Goal: Information Seeking & Learning: Find specific fact

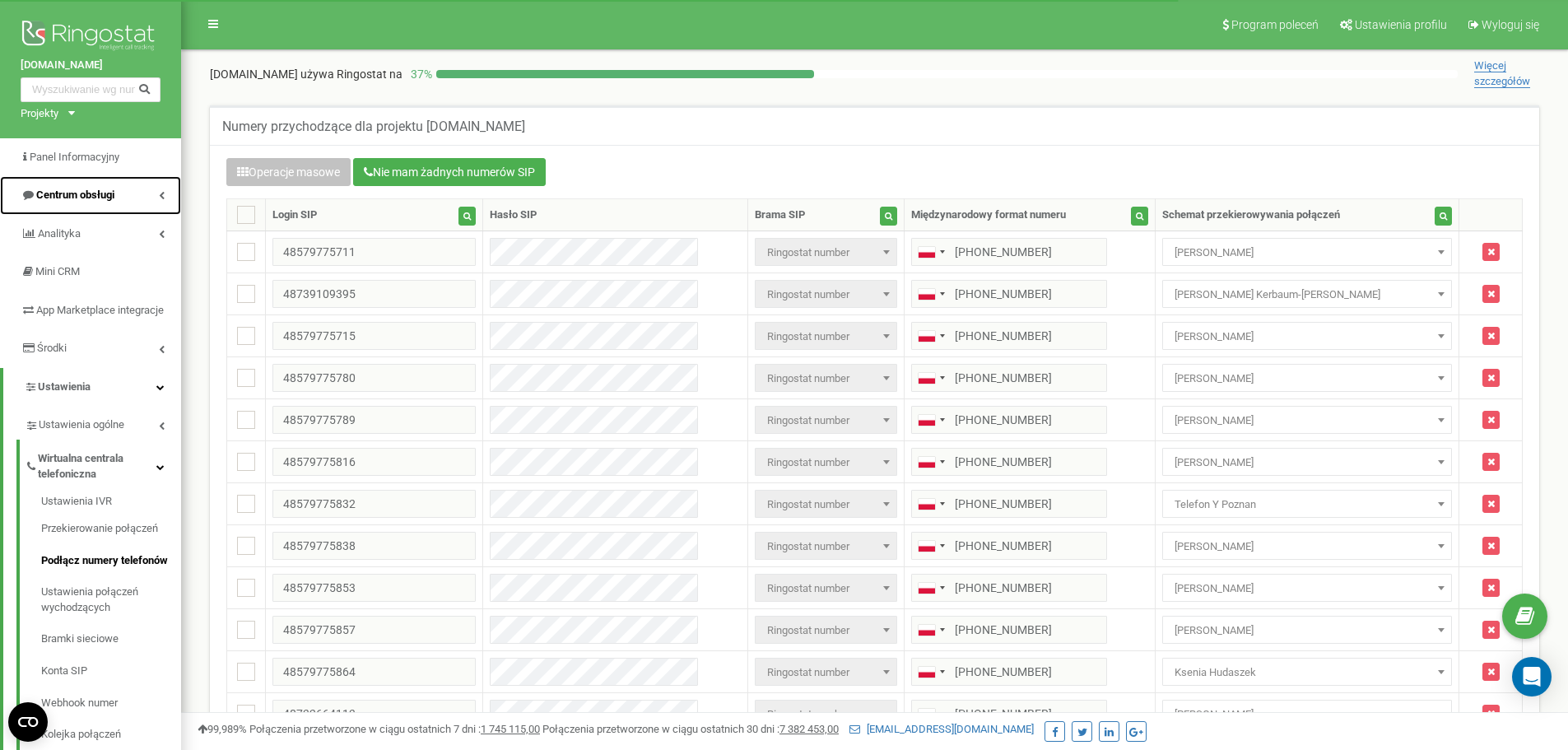
click at [121, 181] on link "Centrum obsługi" at bounding box center [90, 196] width 181 height 39
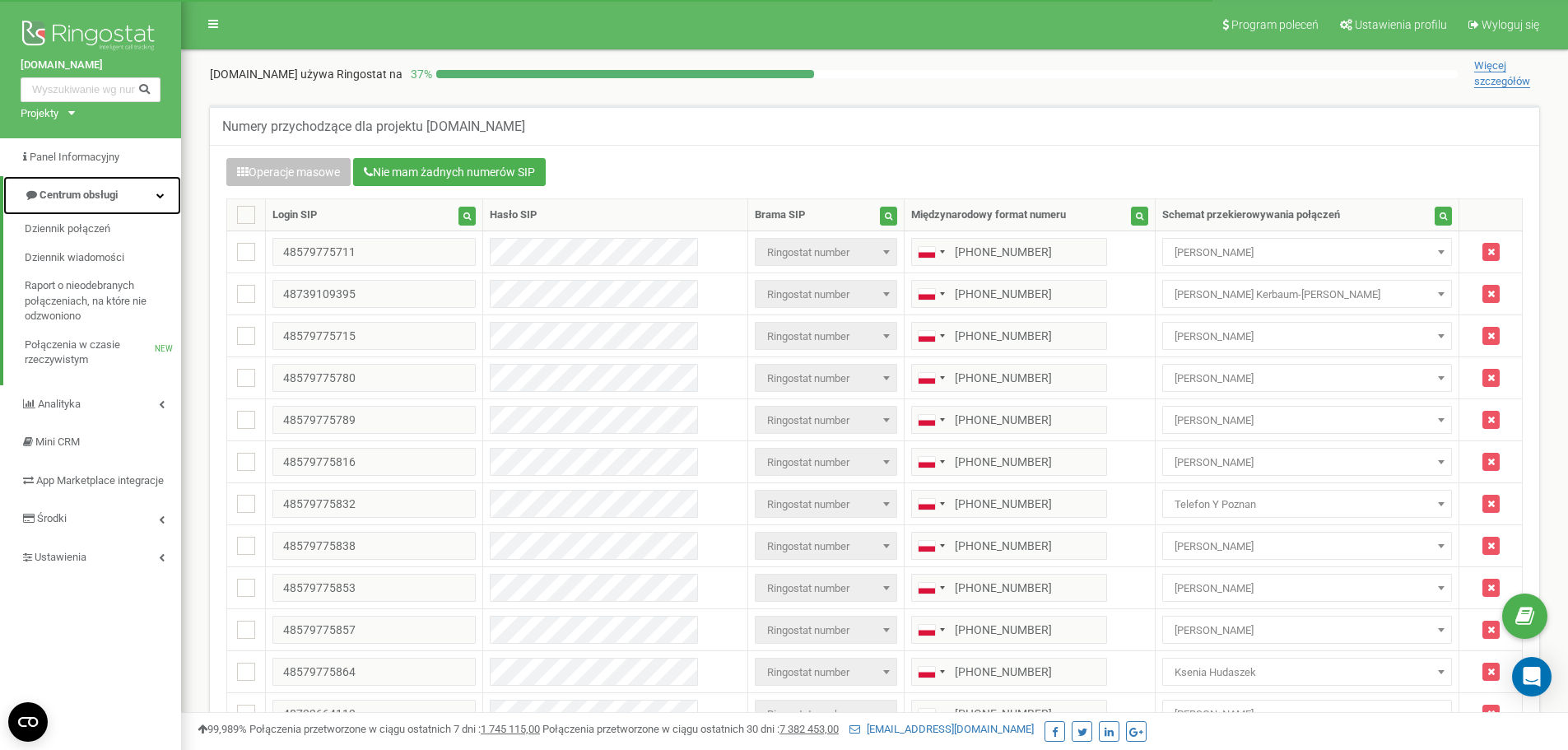
click at [109, 187] on link "Centrum obsługi" at bounding box center [92, 196] width 178 height 39
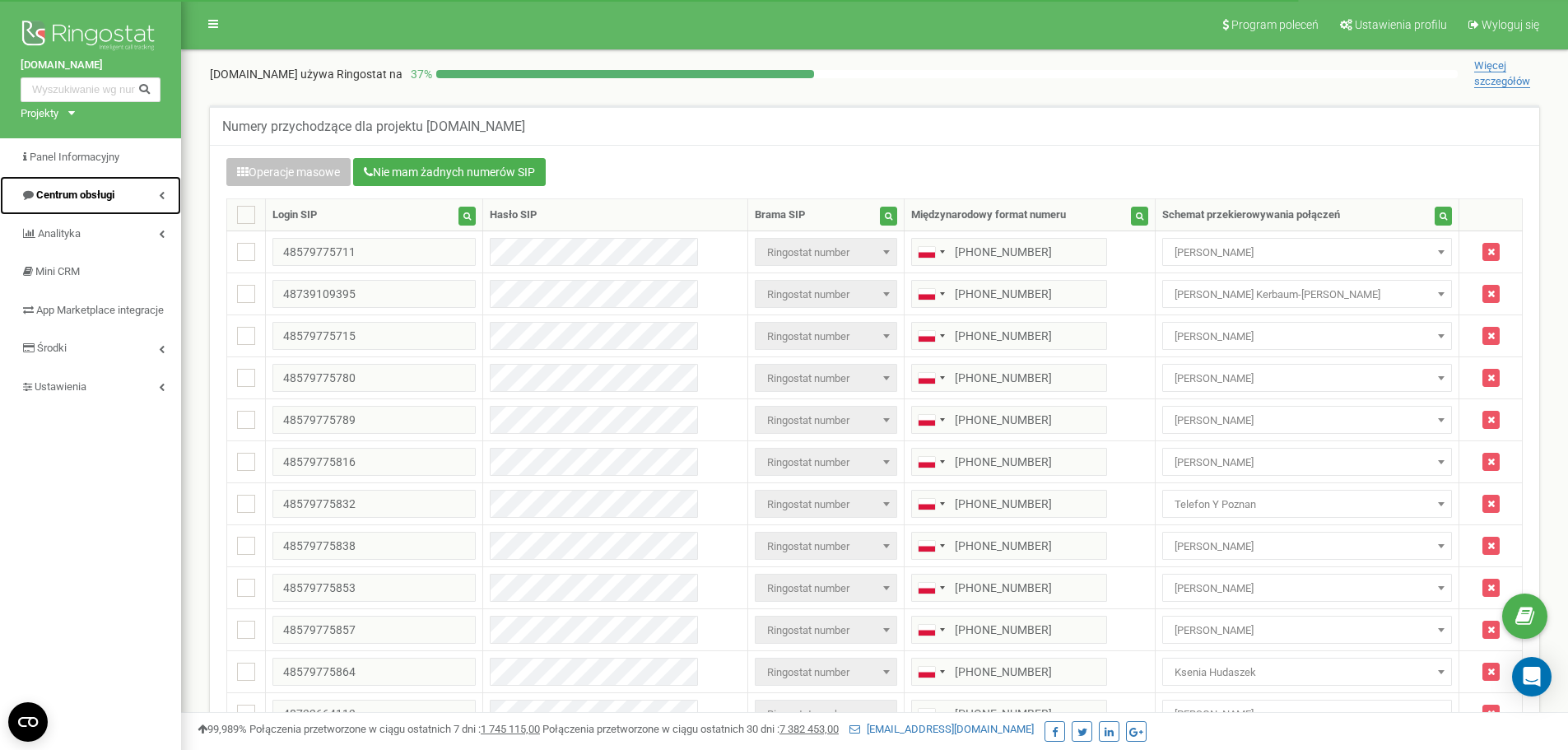
click at [102, 200] on span "Centrum obsługi" at bounding box center [75, 195] width 78 height 12
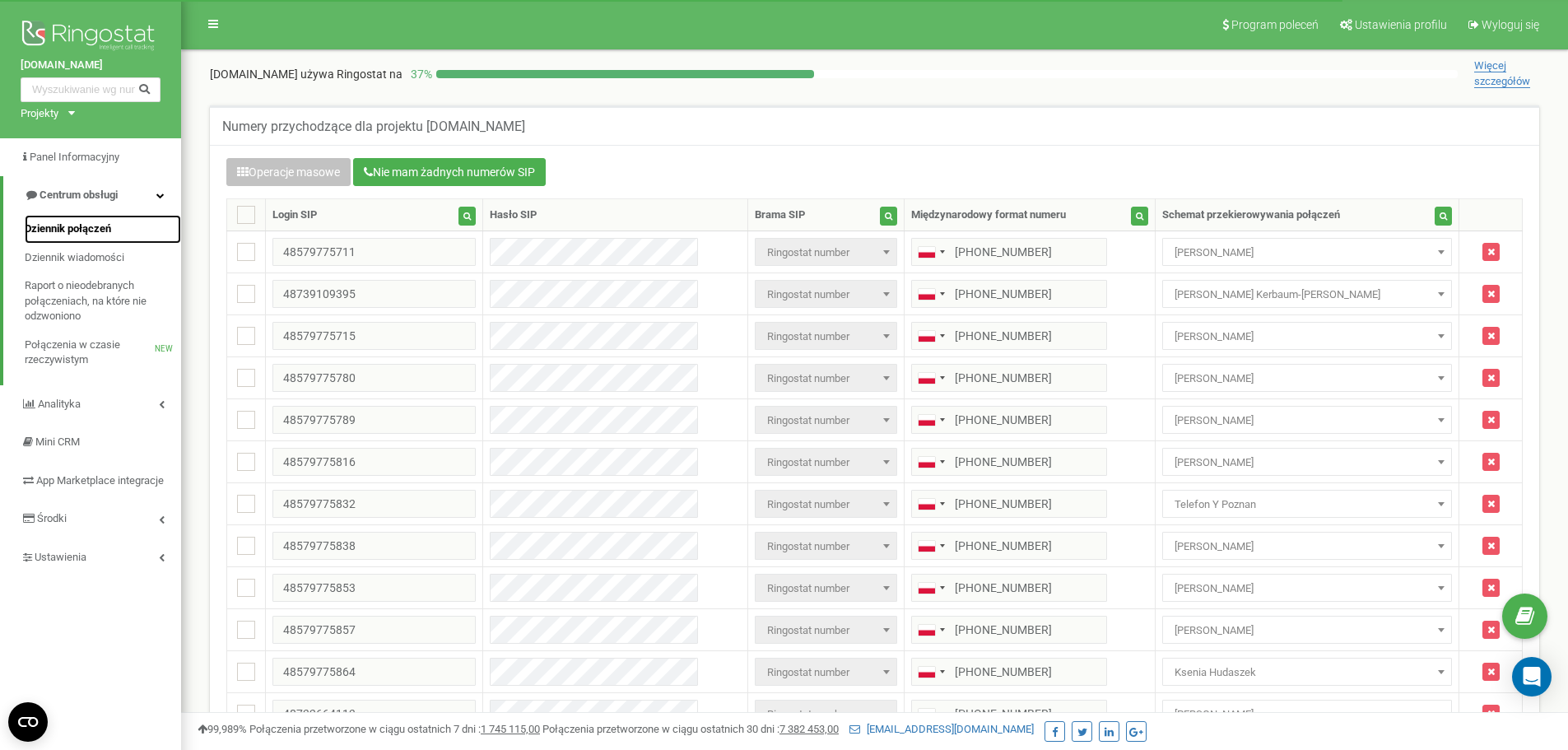
click at [97, 226] on span "Dziennik połączeń" at bounding box center [67, 230] width 86 height 16
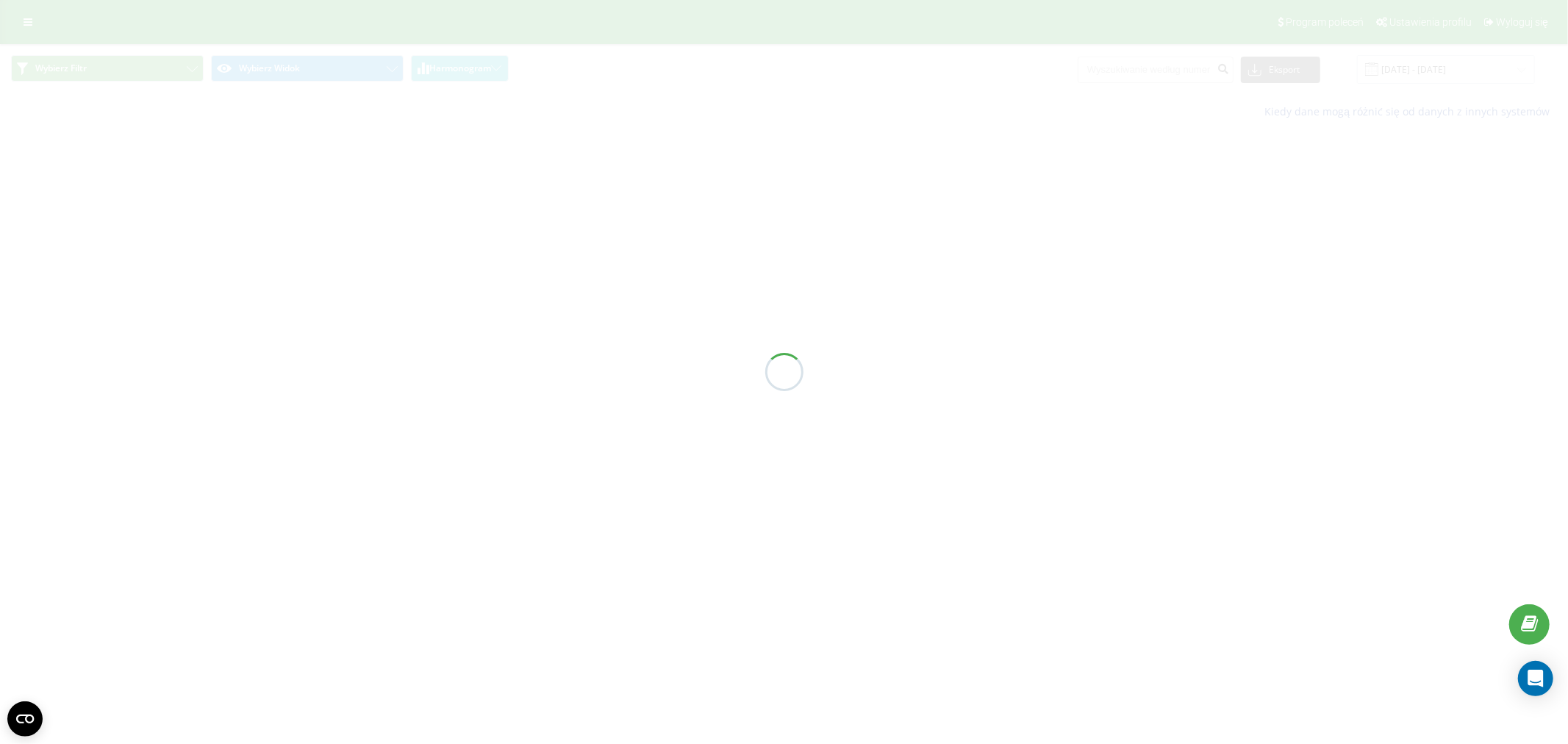
click at [1429, 71] on div at bounding box center [784, 372] width 1568 height 744
click at [1402, 71] on div at bounding box center [784, 372] width 1568 height 744
click at [1429, 67] on div "Wszystkie połączenia Główny Harmonogram Eksport .csv .xls .xlsx 22.08.2025 - 22…" at bounding box center [784, 87] width 1568 height 86
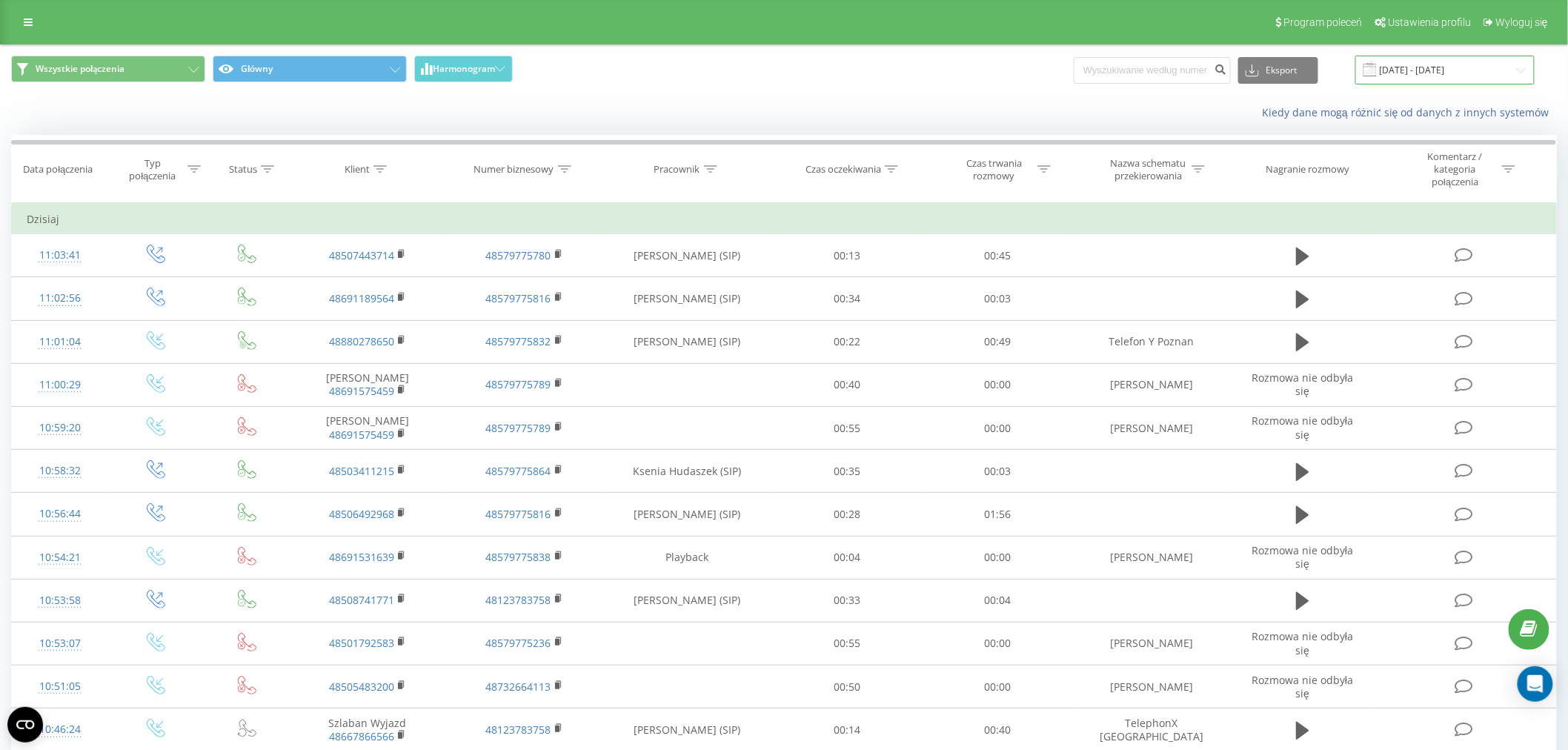
click at [1441, 68] on input "22.08.2025 - 22.09.2025" at bounding box center [1445, 70] width 180 height 29
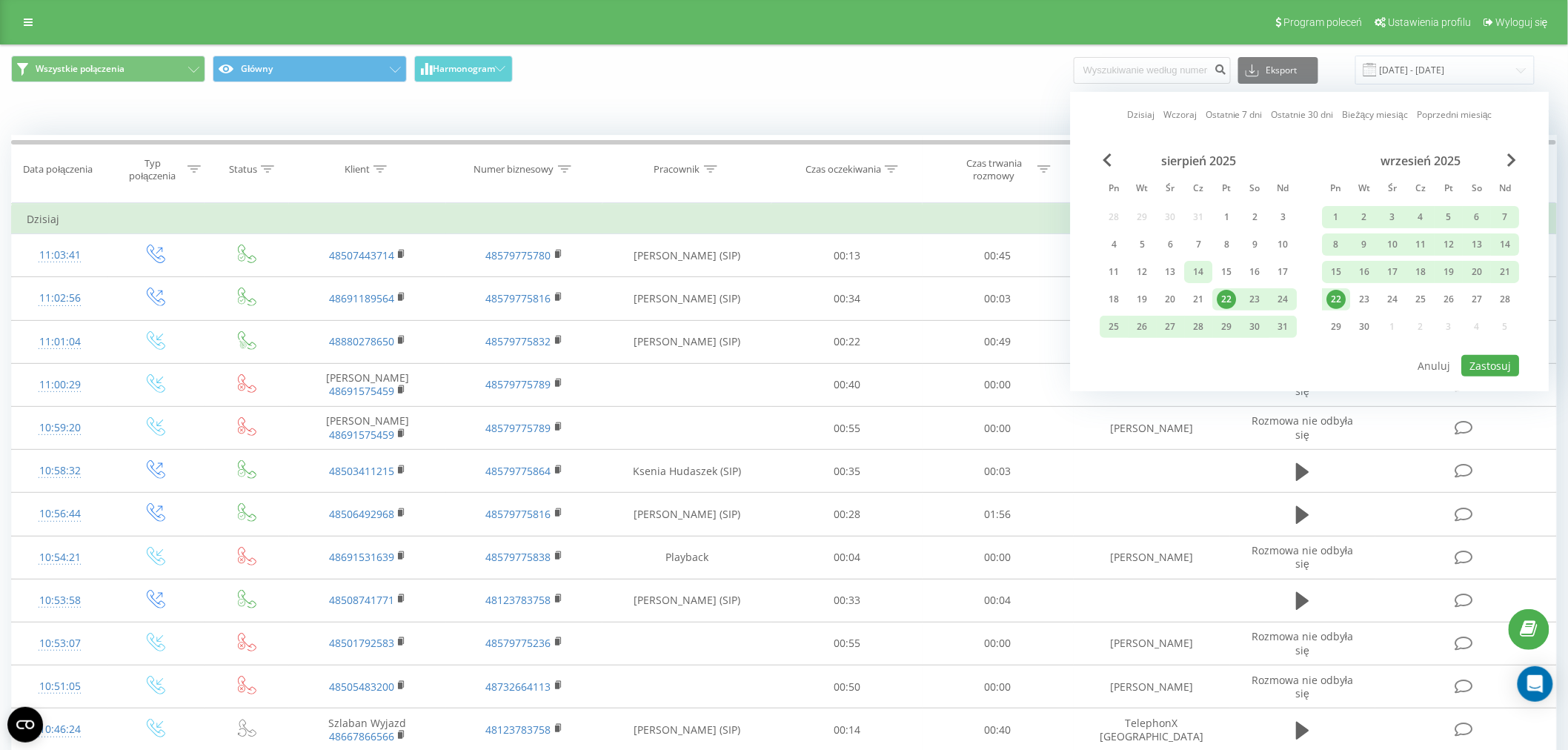
click at [1206, 269] on div "14" at bounding box center [1199, 272] width 19 height 19
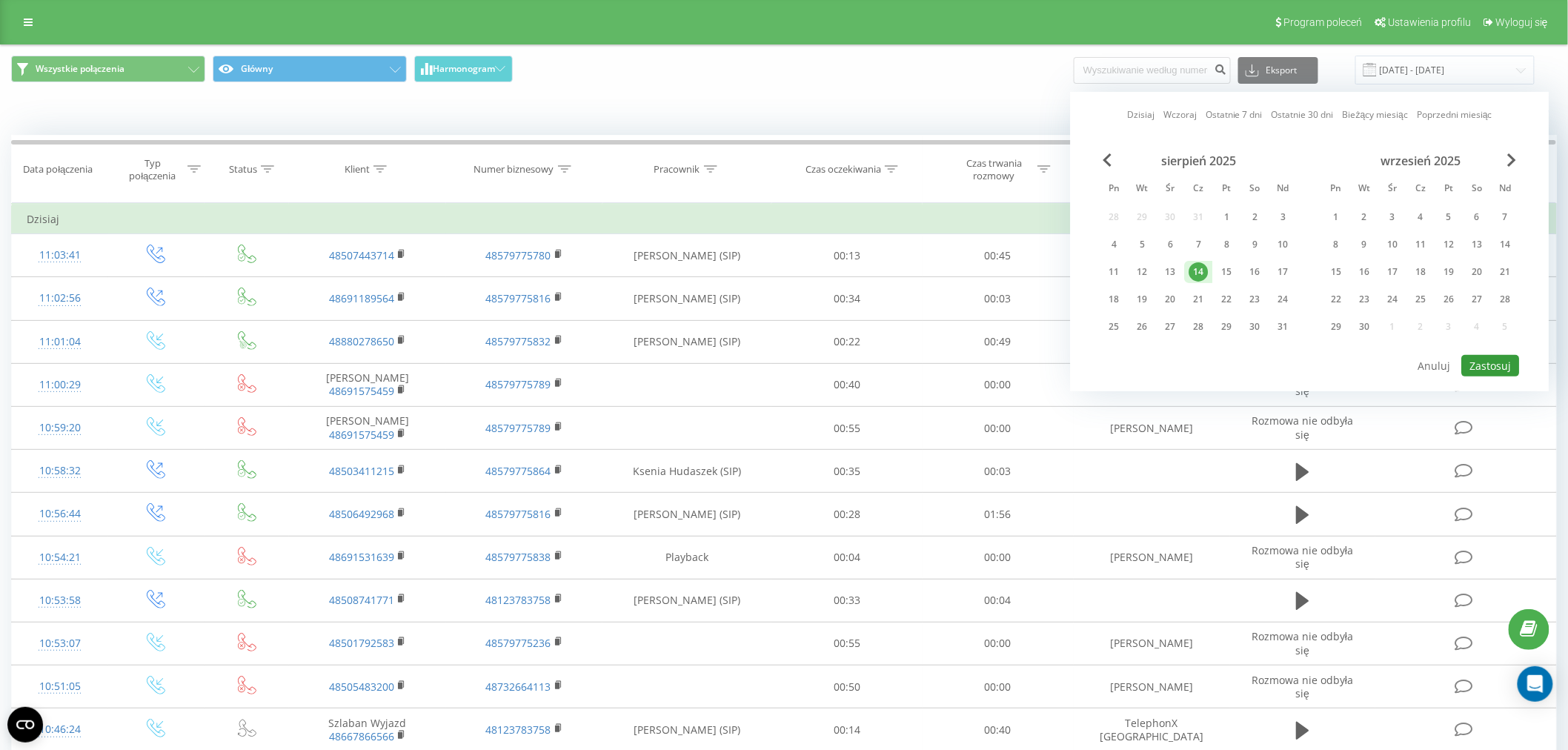
click at [1499, 361] on button "Zastosuj" at bounding box center [1491, 366] width 57 height 22
type input "14.08.2025 - 14.08.2025"
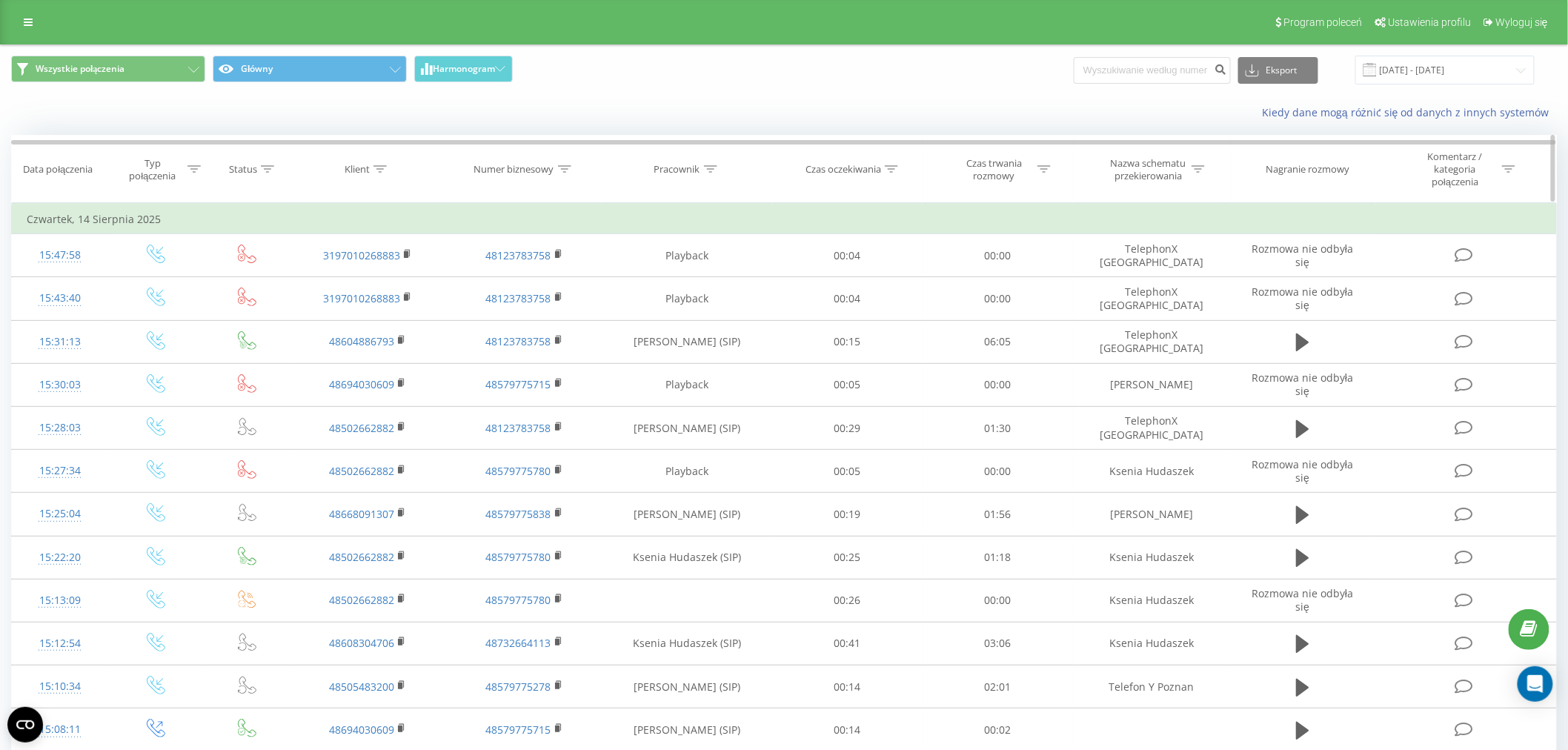
click at [705, 169] on icon at bounding box center [711, 169] width 14 height 7
click at [673, 285] on input "text" at bounding box center [687, 282] width 130 height 26
type input "kubiak"
click at [705, 285] on input "kubiak" at bounding box center [687, 282] width 130 height 26
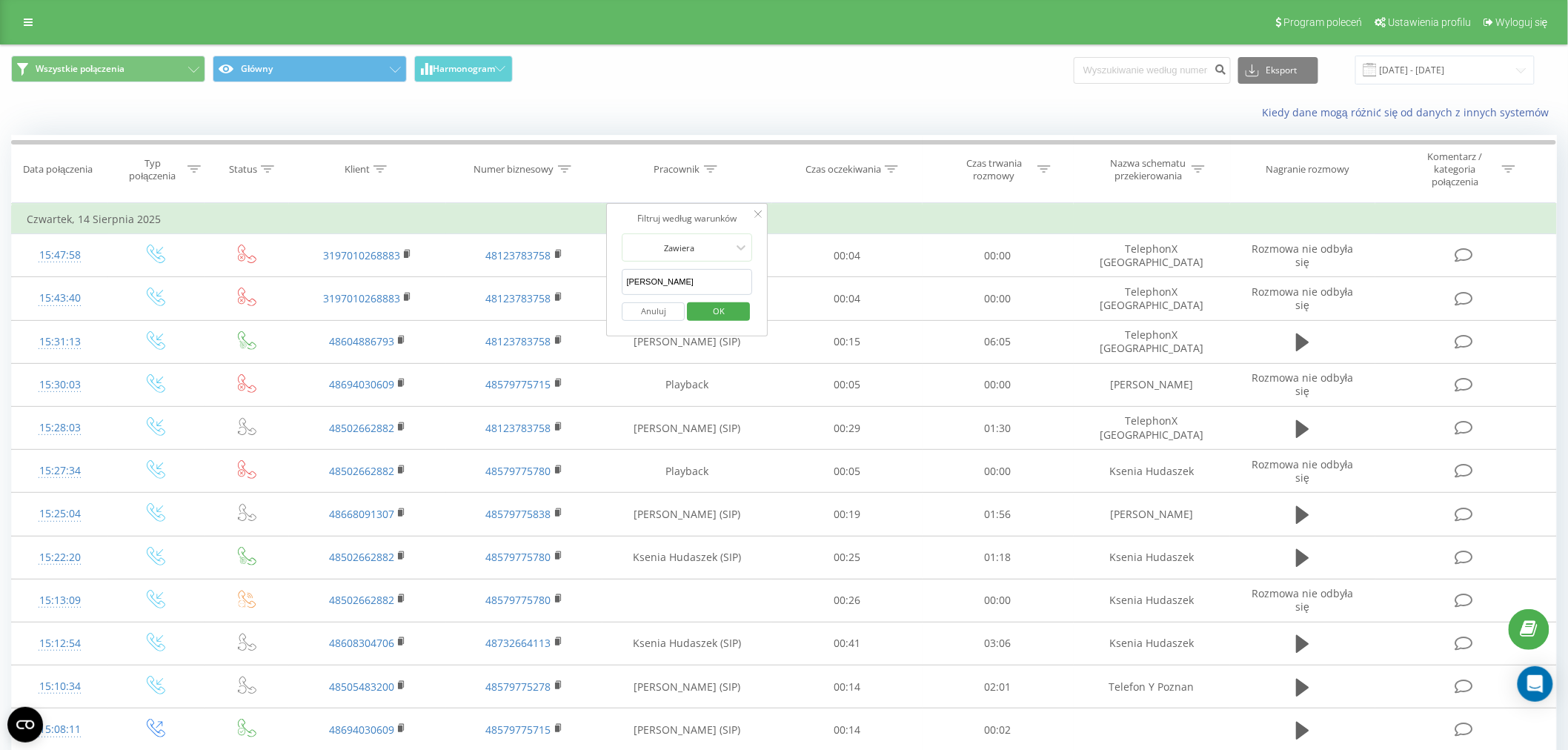
click at [705, 285] on input "kubiak" at bounding box center [687, 282] width 130 height 26
click at [705, 285] on input "text" at bounding box center [687, 282] width 130 height 26
type input "trojanowska"
click at [707, 305] on span "OK" at bounding box center [719, 311] width 42 height 23
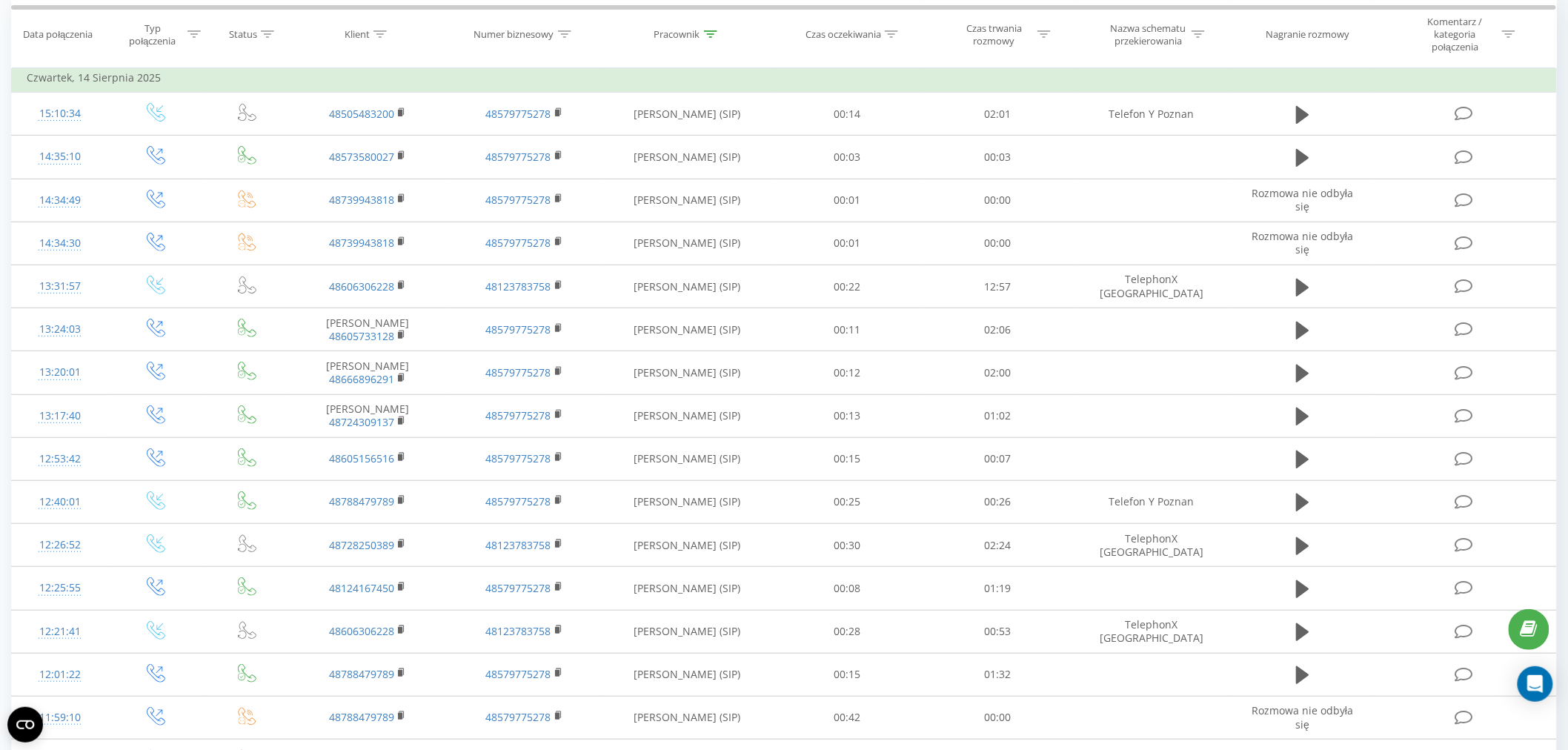
scroll to position [140, 0]
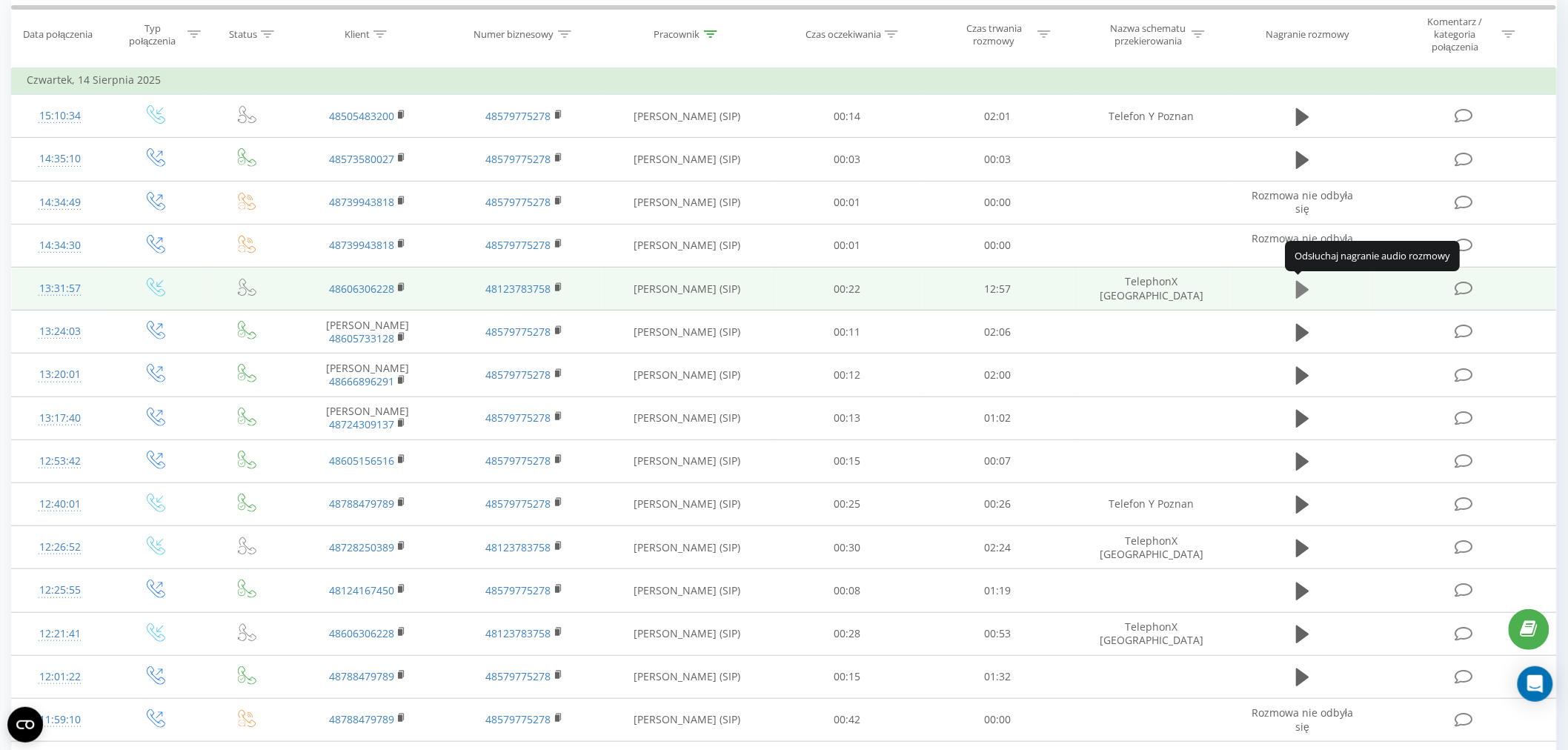
click at [1302, 289] on icon at bounding box center [1303, 289] width 14 height 18
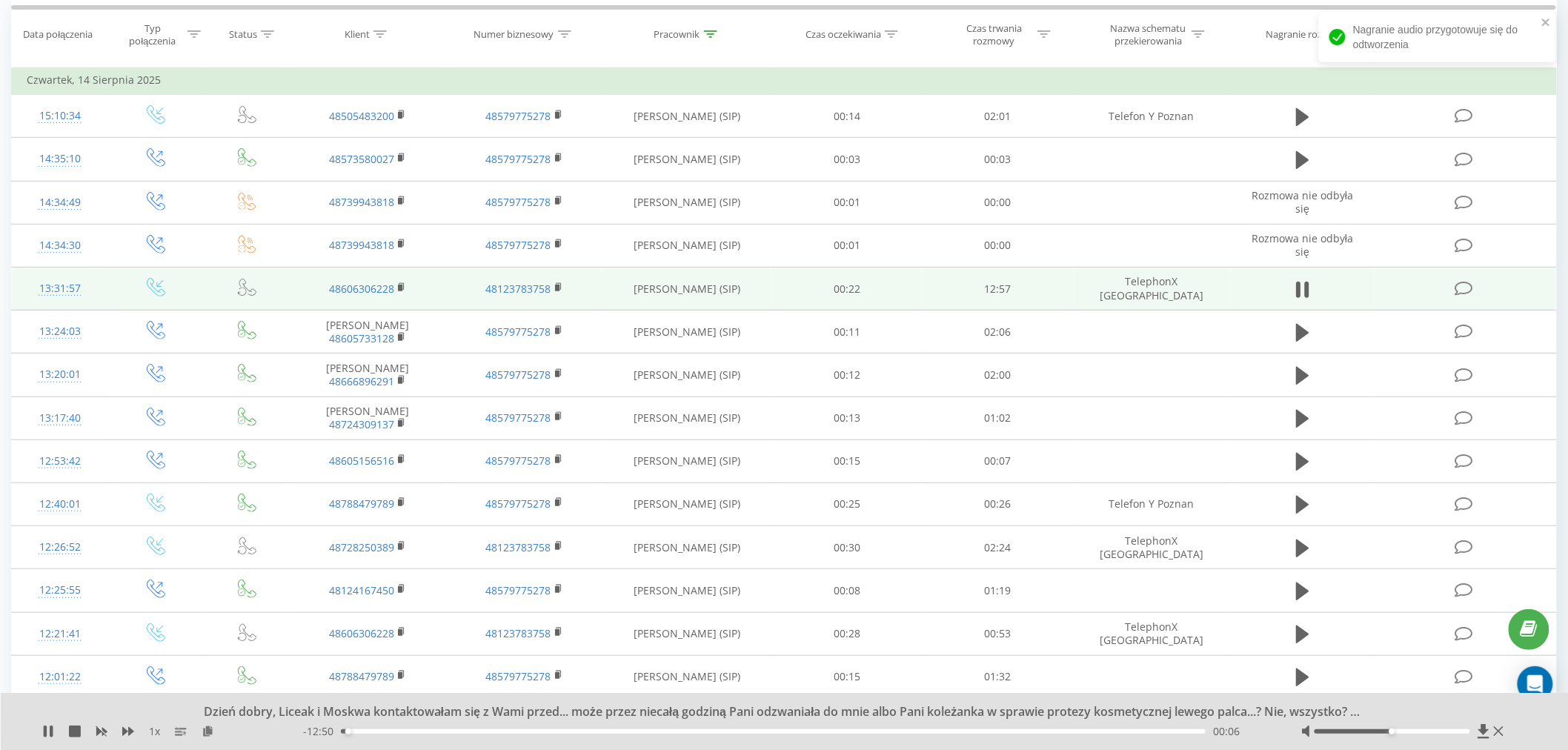
drag, startPoint x: 398, startPoint y: 284, endPoint x: 413, endPoint y: 284, distance: 15.0
click at [398, 284] on rect at bounding box center [400, 288] width 5 height 6
click at [398, 285] on rect at bounding box center [400, 288] width 5 height 6
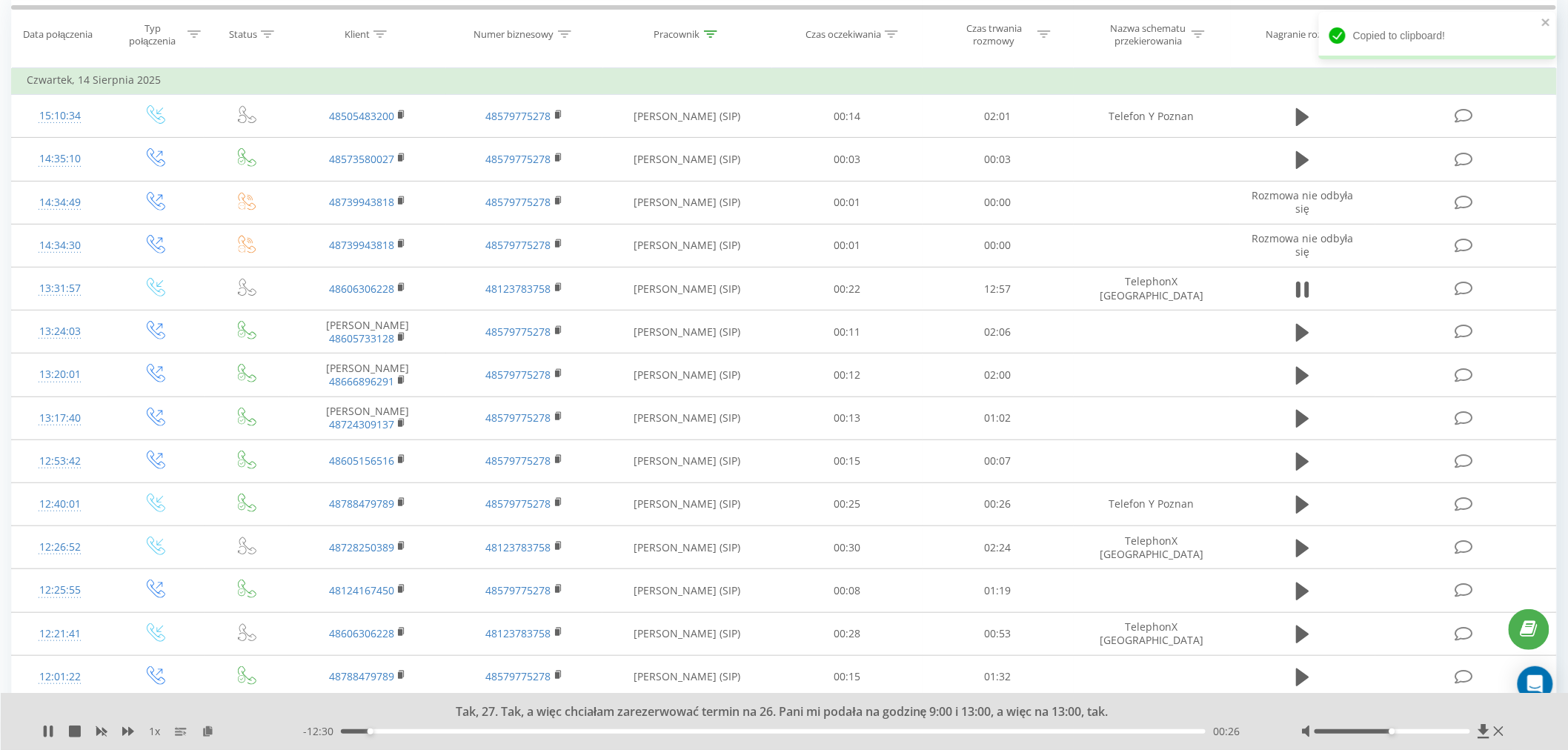
click at [41, 739] on div "Tak, 27. Tak, a więc chciałam zarezerwować termin na 26. Pani mi podała na godz…" at bounding box center [785, 721] width 1568 height 57
drag, startPoint x: 63, startPoint y: 729, endPoint x: 46, endPoint y: 729, distance: 17.0
click at [46, 729] on div "1 x" at bounding box center [172, 732] width 261 height 15
click at [46, 729] on icon at bounding box center [46, 732] width 3 height 12
